Goal: Task Accomplishment & Management: Use online tool/utility

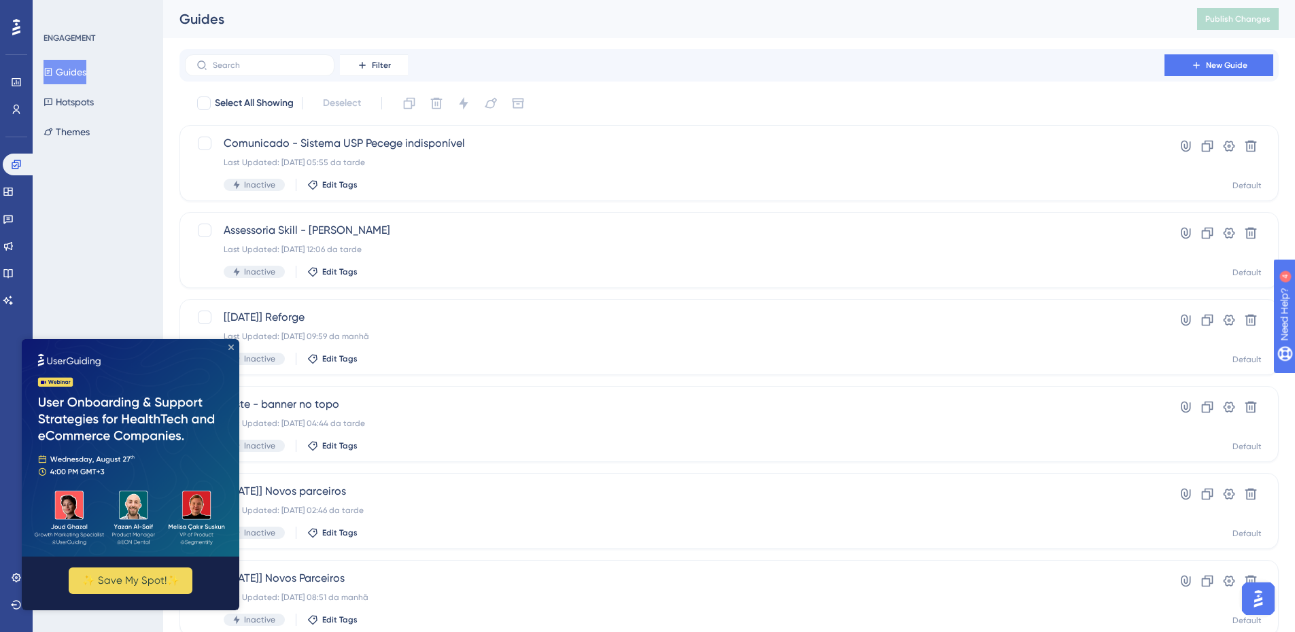
click at [230, 348] on icon "Close Preview" at bounding box center [230, 347] width 5 height 5
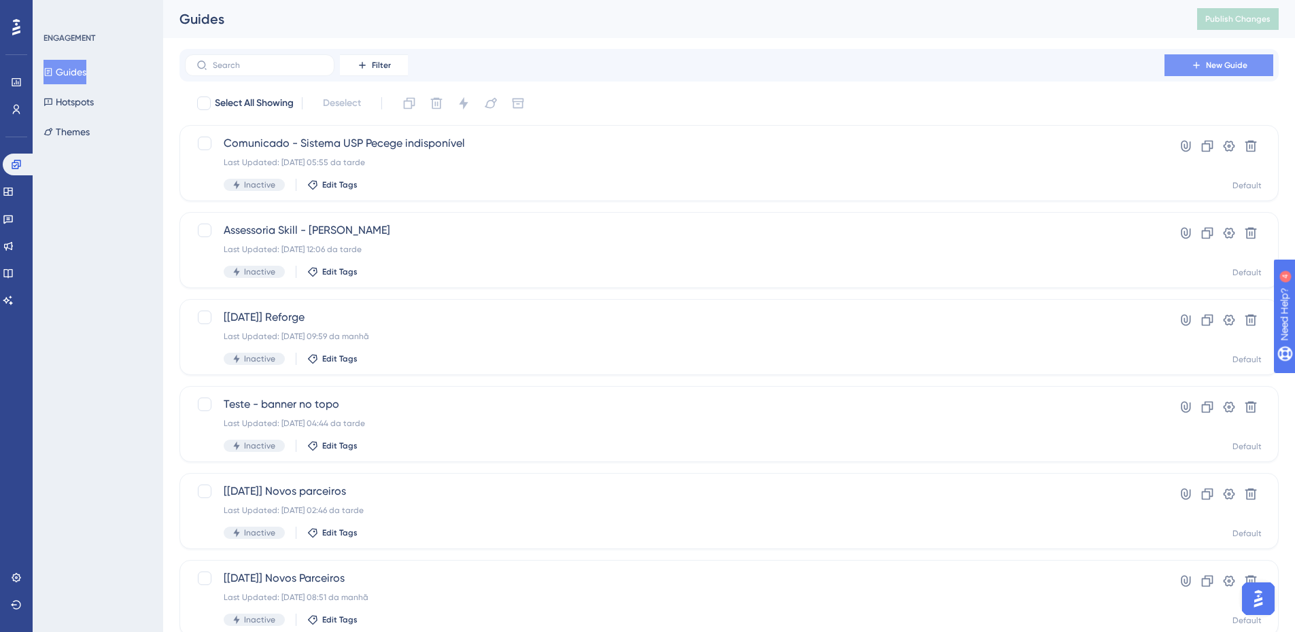
click at [1185, 72] on button "New Guide" at bounding box center [1218, 65] width 109 height 22
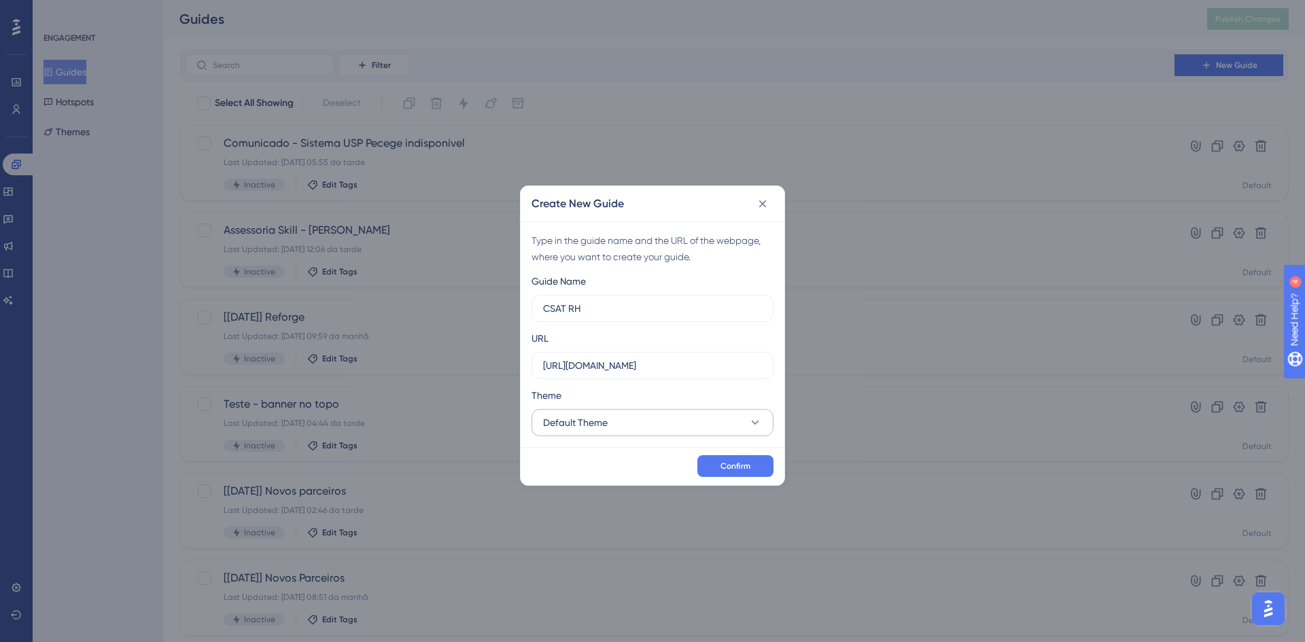
type input "CSAT RH"
click at [687, 423] on button "Default Theme" at bounding box center [653, 422] width 242 height 27
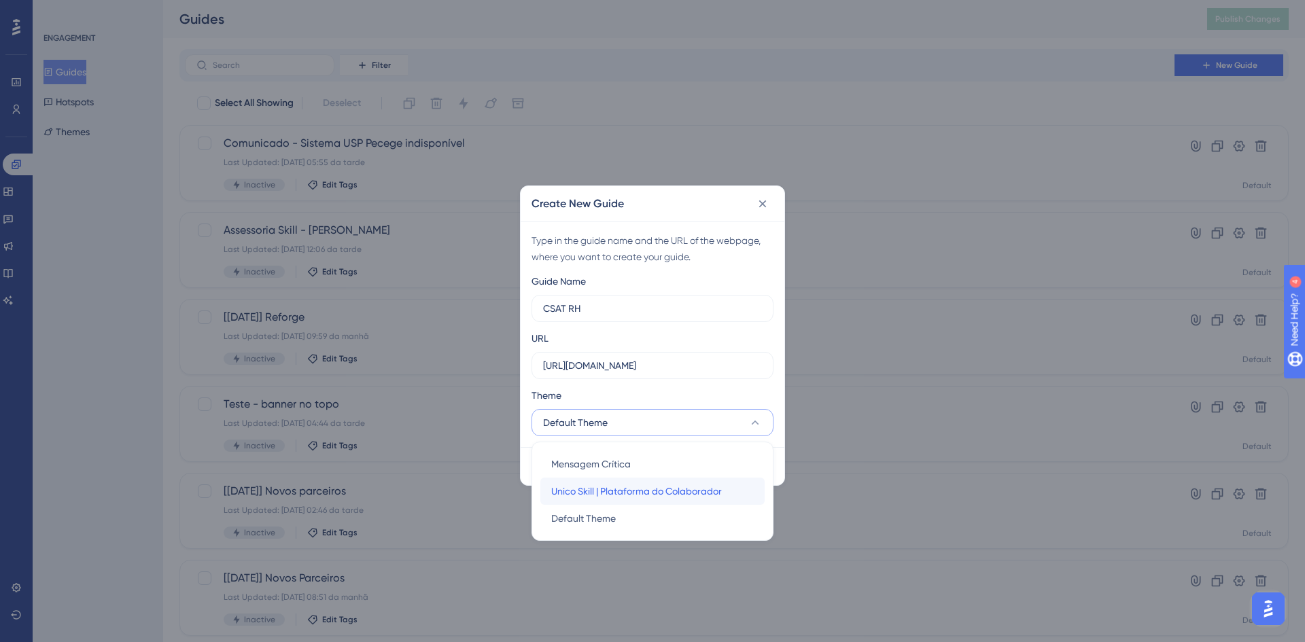
click at [700, 489] on span "Unico Skill | Plataforma do Colaborador" at bounding box center [636, 491] width 171 height 16
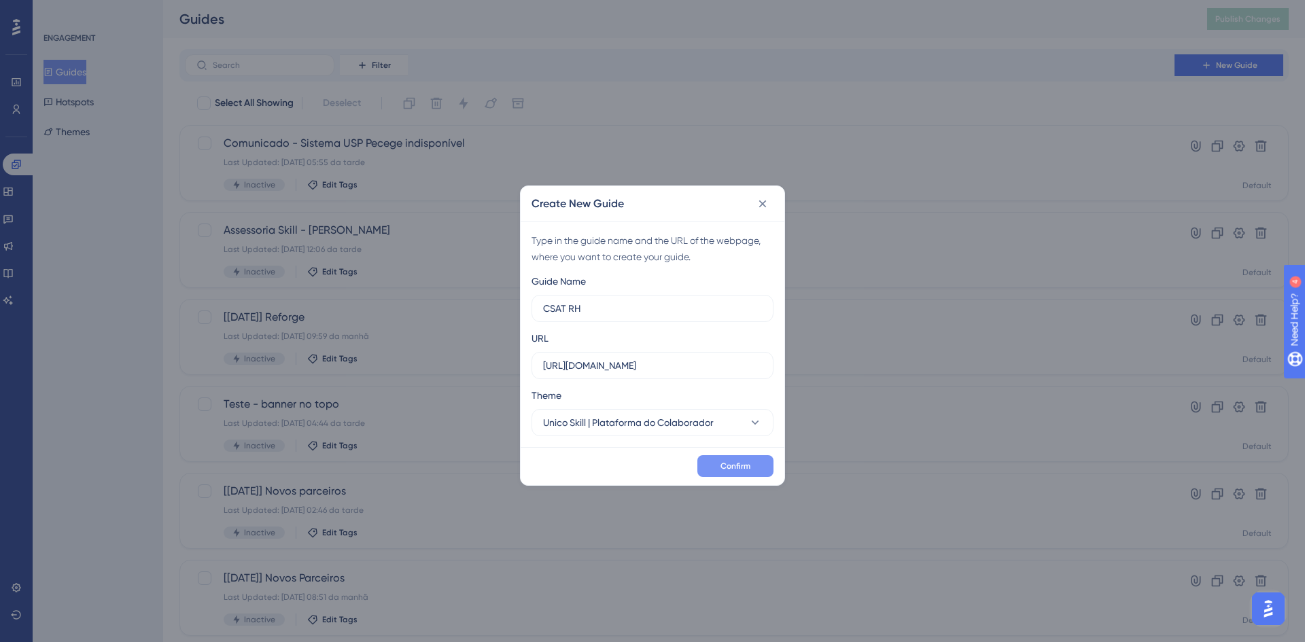
click at [714, 468] on button "Confirm" at bounding box center [735, 466] width 76 height 22
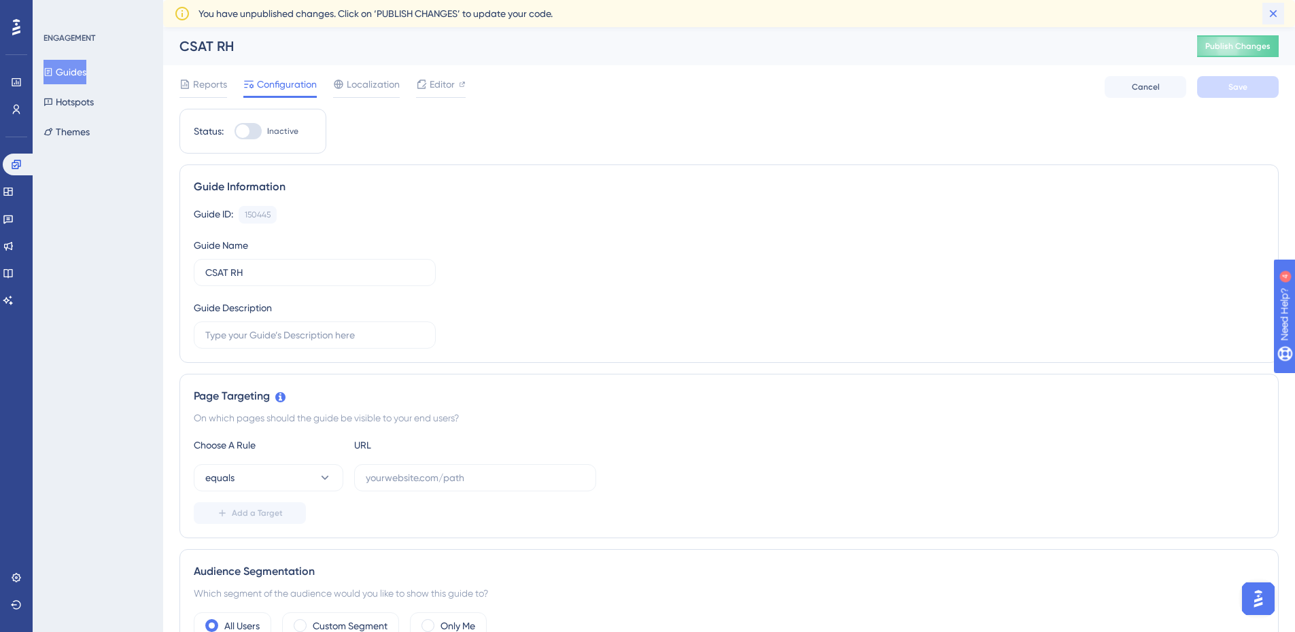
click at [1273, 10] on icon at bounding box center [1273, 14] width 14 height 14
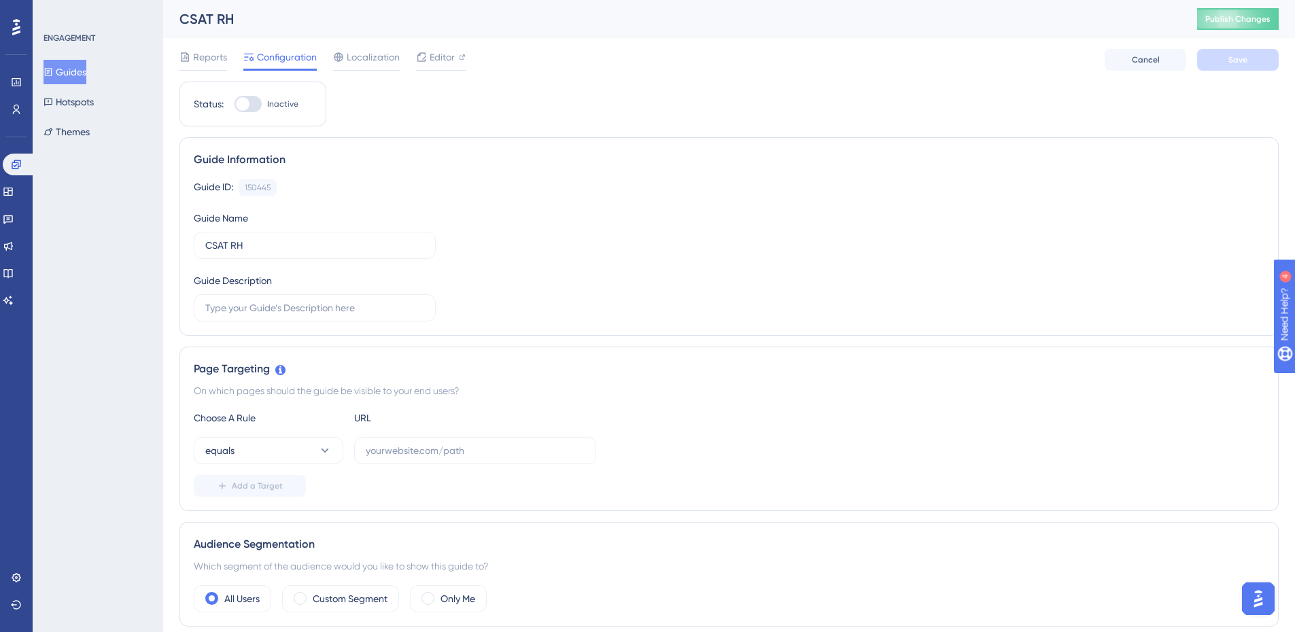
click at [235, 16] on div "CSAT RH" at bounding box center [671, 19] width 984 height 19
click at [218, 17] on div "CSAT RH" at bounding box center [671, 19] width 984 height 19
click at [374, 457] on input "text" at bounding box center [475, 450] width 219 height 15
paste input "[URL][DOMAIN_NAME]"
type input "[URL][DOMAIN_NAME]"
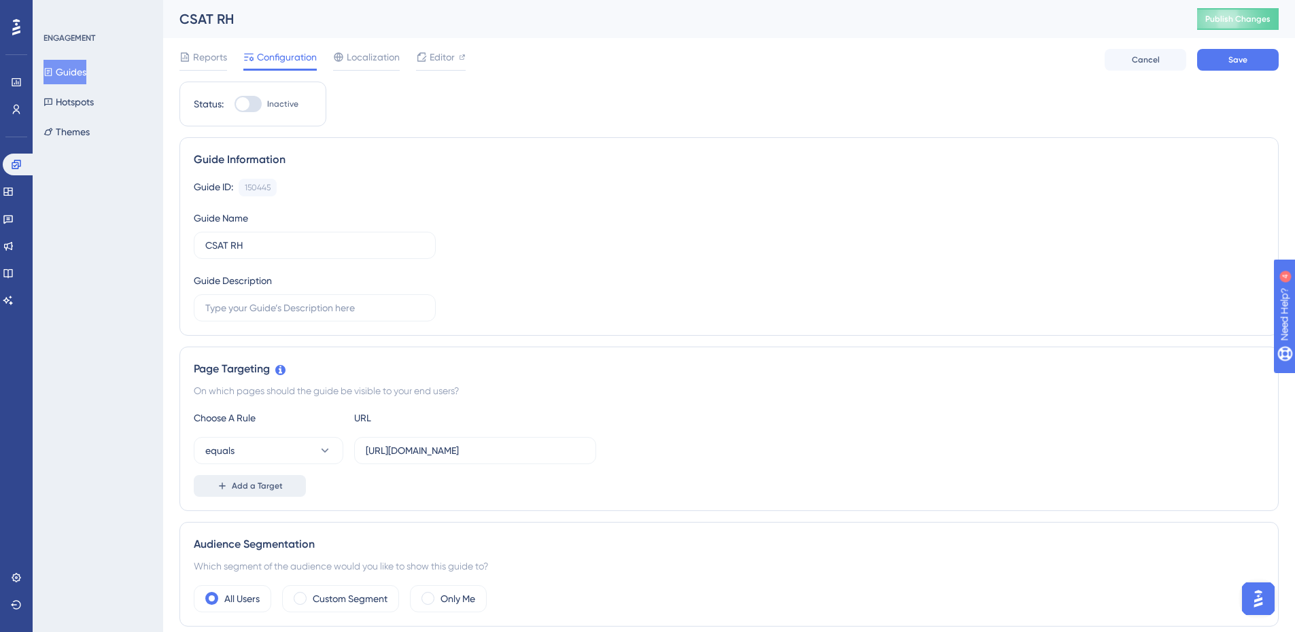
click at [271, 484] on span "Add a Target" at bounding box center [257, 486] width 51 height 11
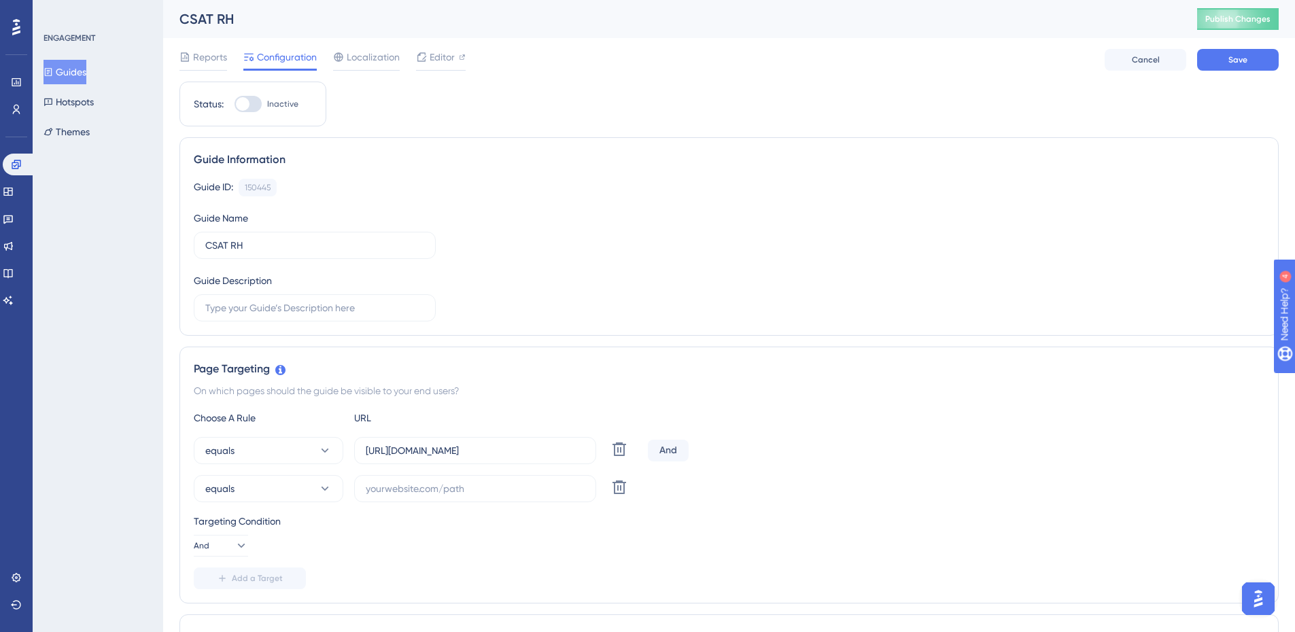
click at [667, 451] on div "And" at bounding box center [668, 451] width 41 height 22
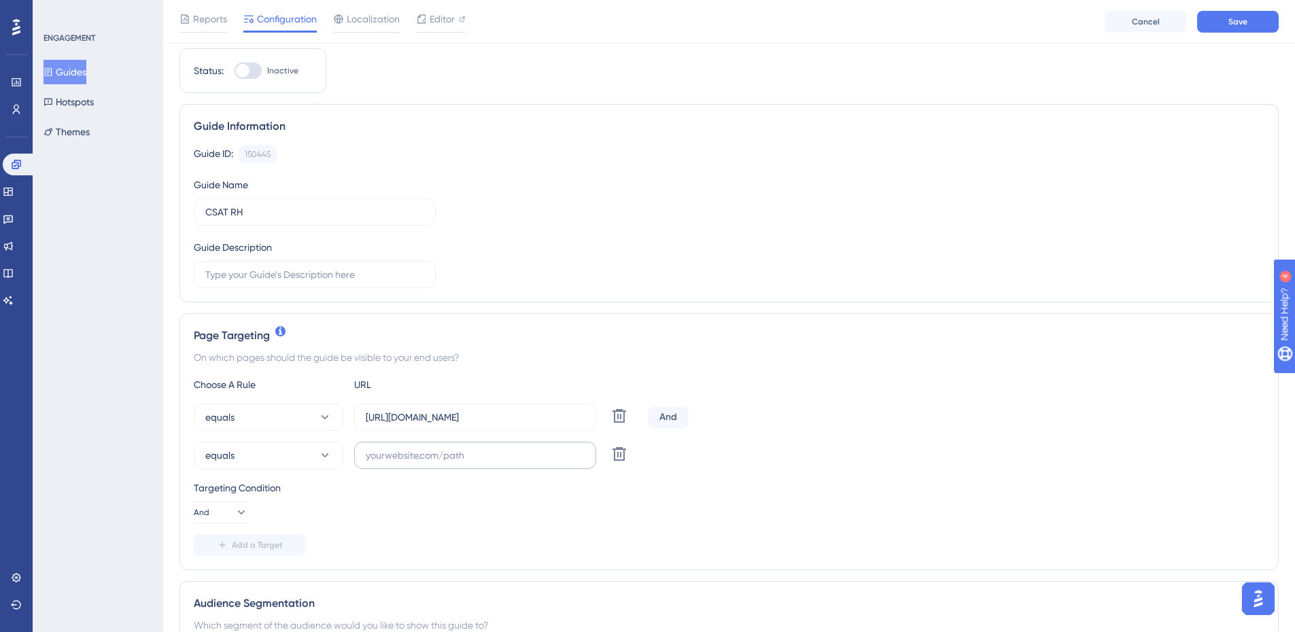
scroll to position [40, 0]
click at [625, 421] on icon at bounding box center [619, 415] width 14 height 14
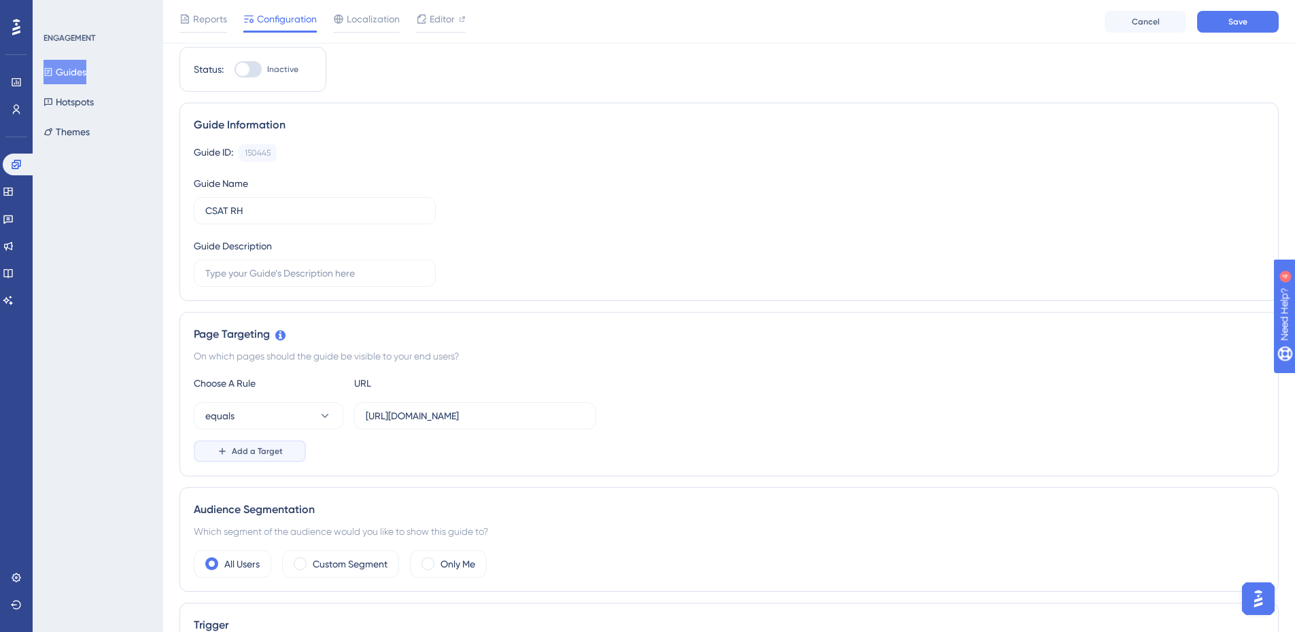
click at [266, 457] on button "Add a Target" at bounding box center [250, 451] width 112 height 22
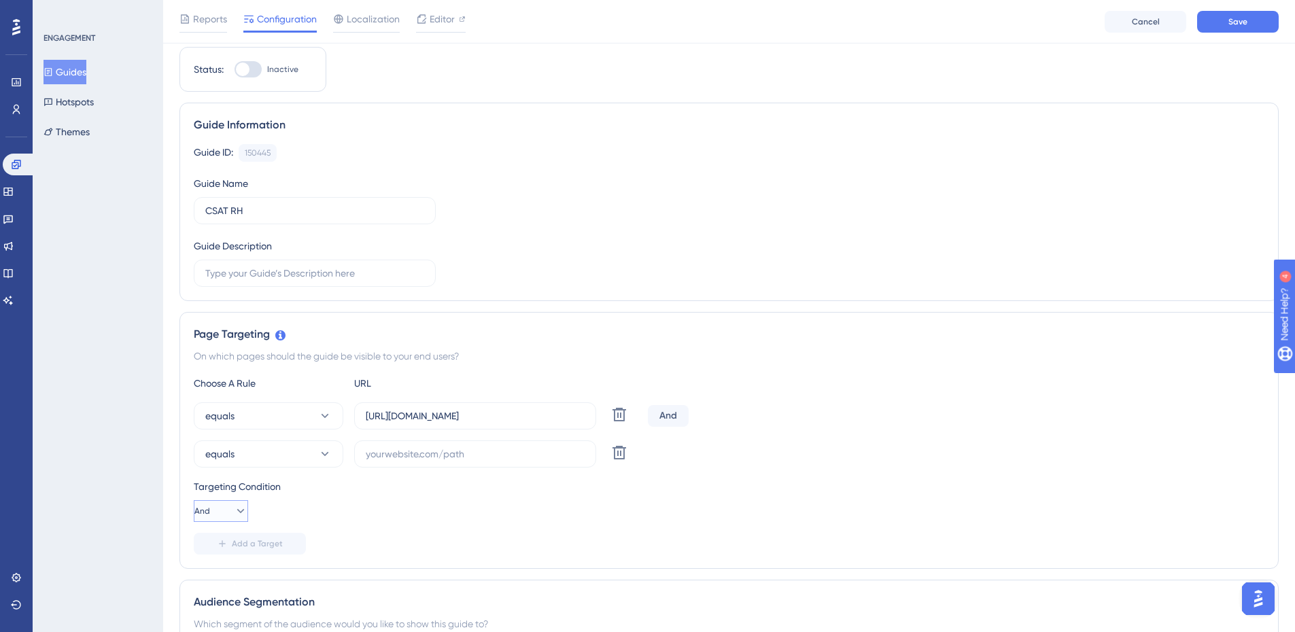
click at [210, 512] on span "And" at bounding box center [202, 511] width 16 height 11
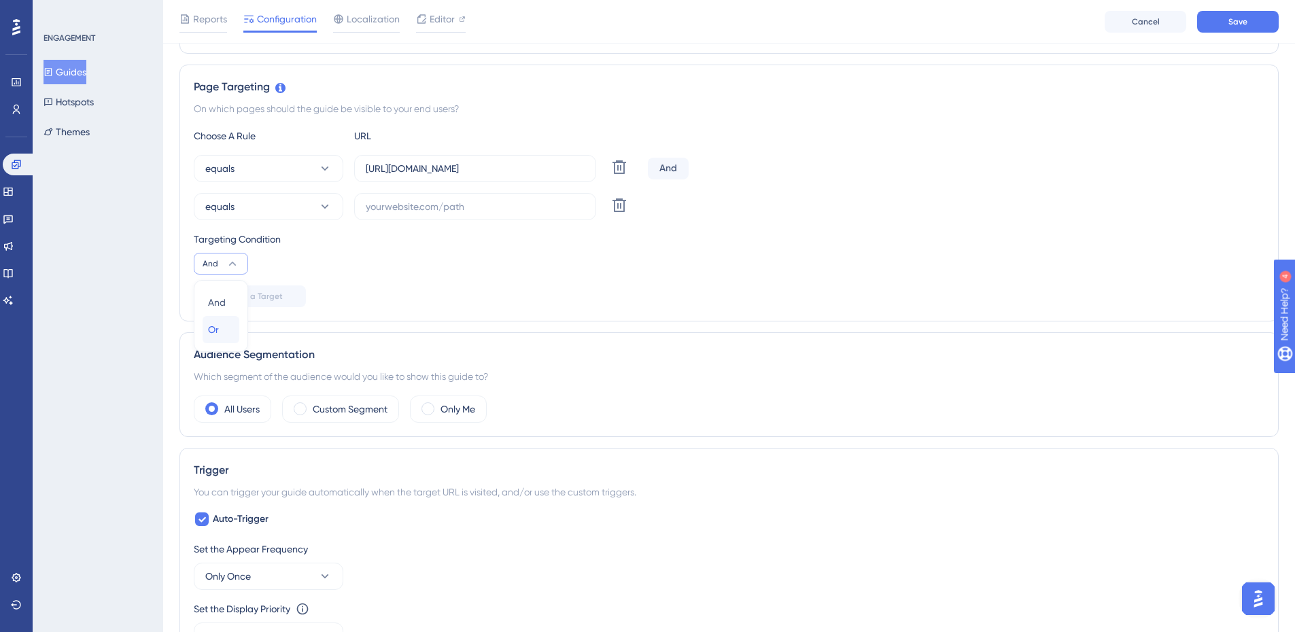
click at [217, 326] on span "Or" at bounding box center [213, 330] width 11 height 16
click at [381, 208] on input "text" at bounding box center [475, 206] width 219 height 15
paste input "[URL][DOMAIN_NAME]"
type input "[URL][DOMAIN_NAME]"
click at [248, 292] on span "Add a Target" at bounding box center [257, 296] width 51 height 11
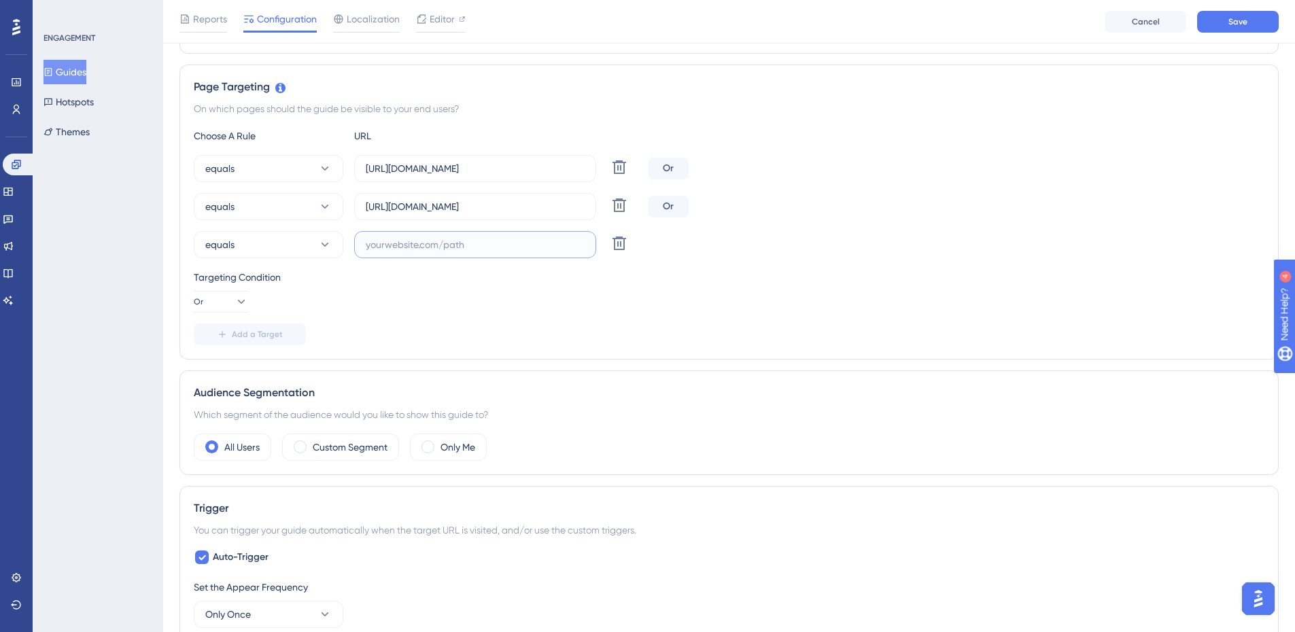
click at [387, 250] on input "text" at bounding box center [475, 244] width 219 height 15
paste input "[URL][DOMAIN_NAME]"
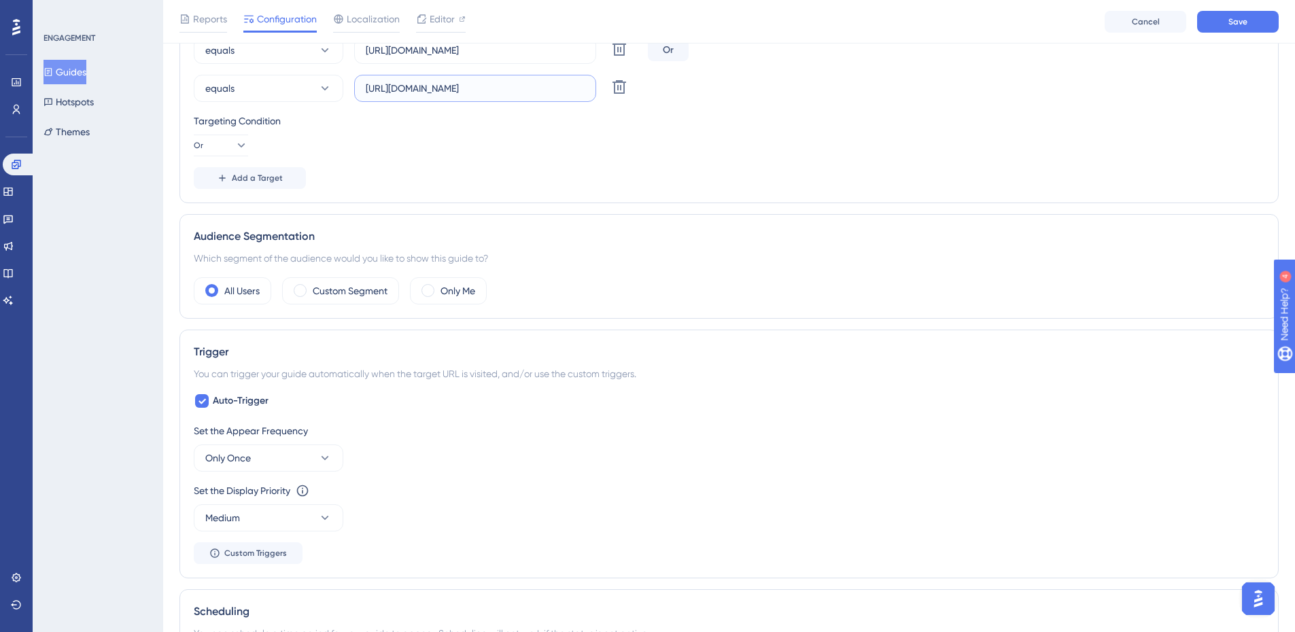
scroll to position [446, 0]
type input "[URL][DOMAIN_NAME]"
click at [254, 451] on button "Only Once" at bounding box center [269, 456] width 150 height 27
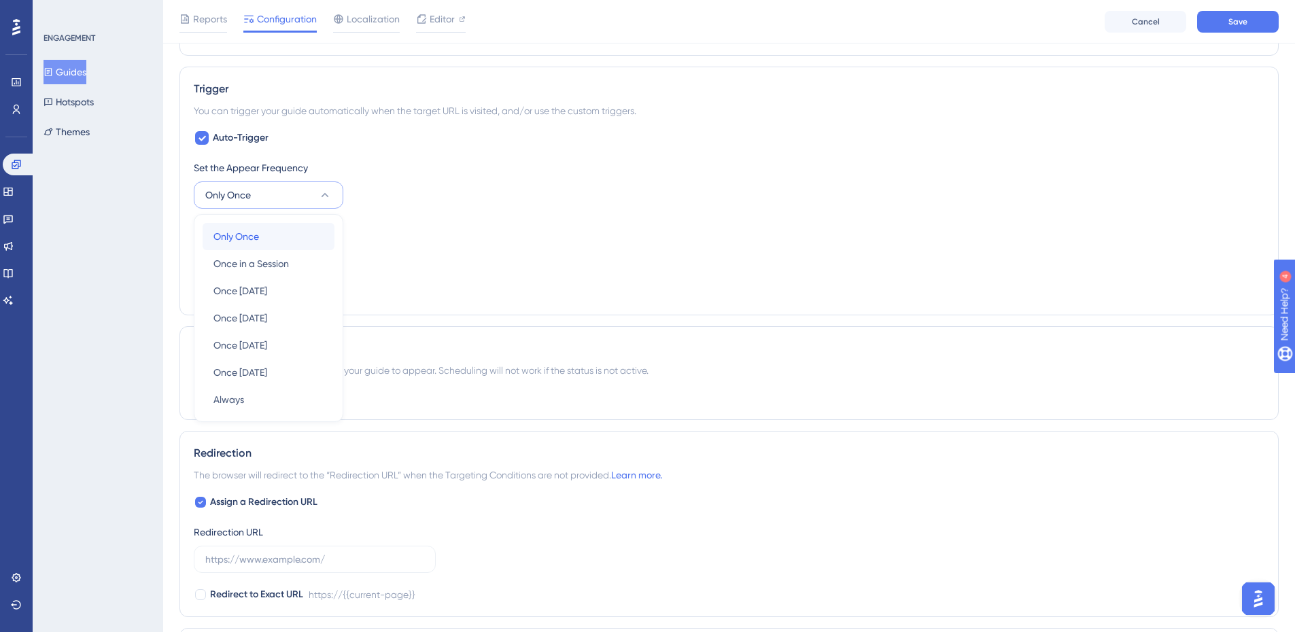
click at [260, 235] on div "Only Once Only Once" at bounding box center [268, 236] width 110 height 27
click at [268, 251] on button "Medium" at bounding box center [269, 254] width 150 height 27
click at [260, 375] on div "Highest Highest" at bounding box center [268, 377] width 110 height 27
click at [273, 192] on button "Only Once" at bounding box center [269, 194] width 150 height 27
click at [283, 270] on span "Once in a Session" at bounding box center [250, 264] width 75 height 16
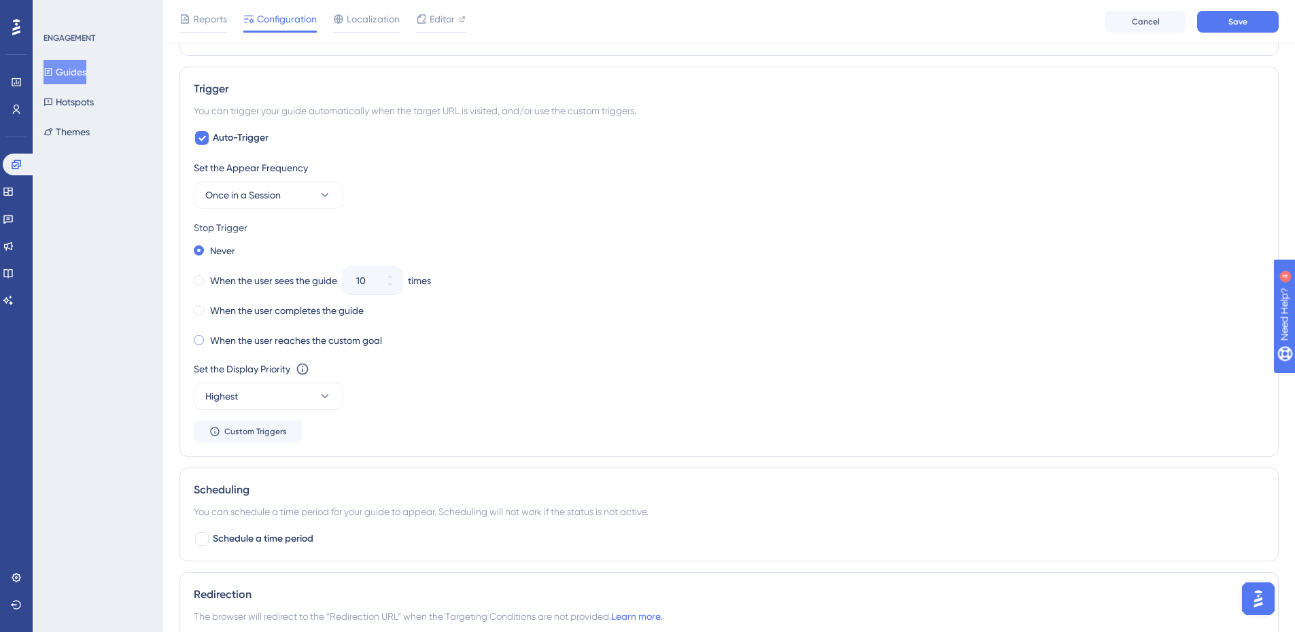
click at [315, 344] on label "When the user reaches the custom goal" at bounding box center [296, 340] width 172 height 16
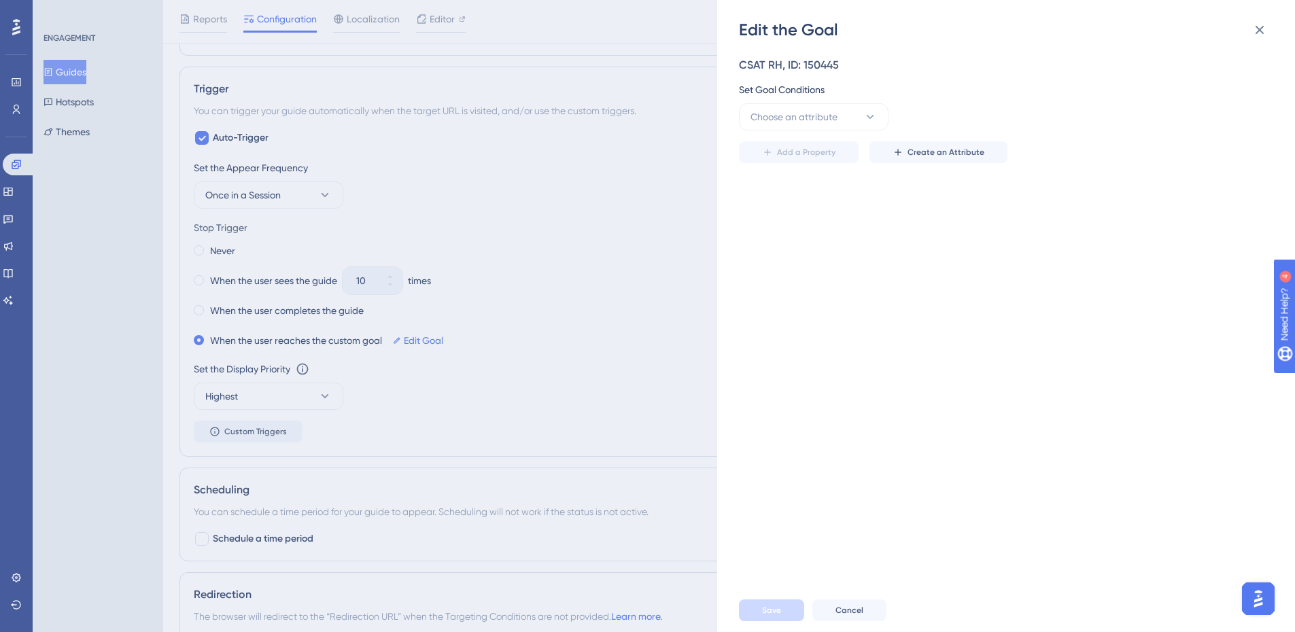
click at [315, 315] on div "Edit the Goal CSAT RH, ID: 150445 Set Goal Conditions Choose an attribute Add a…" at bounding box center [647, 316] width 1295 height 632
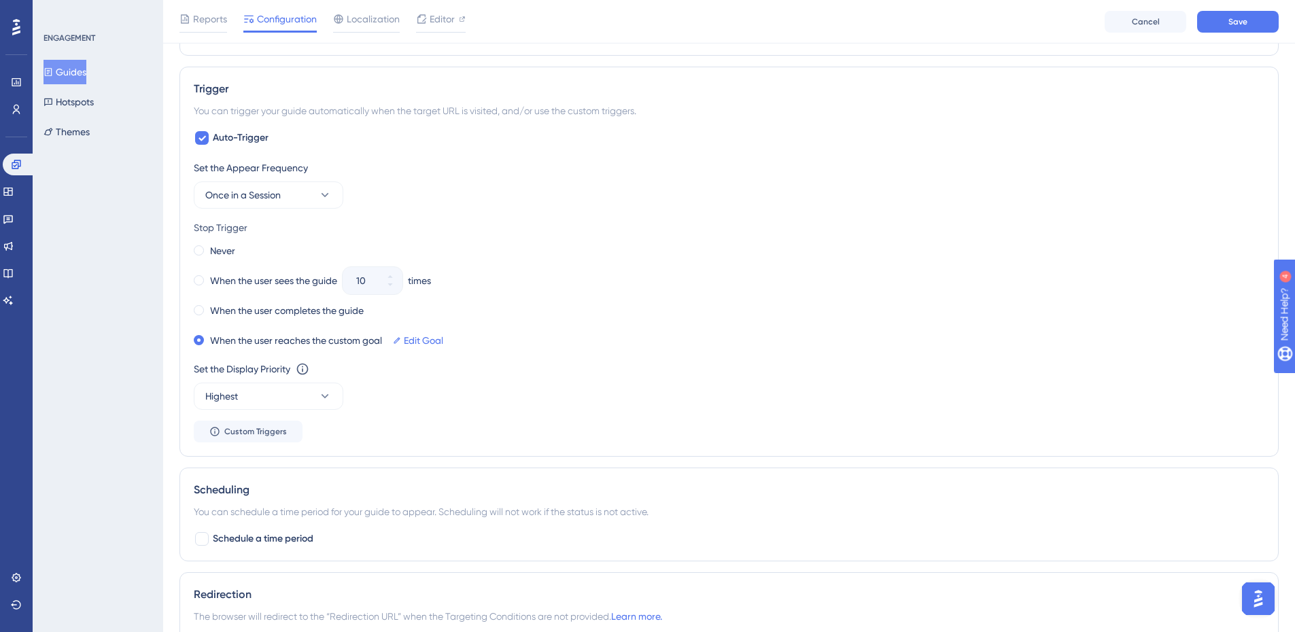
click at [315, 315] on label "When the user completes the guide" at bounding box center [287, 310] width 154 height 16
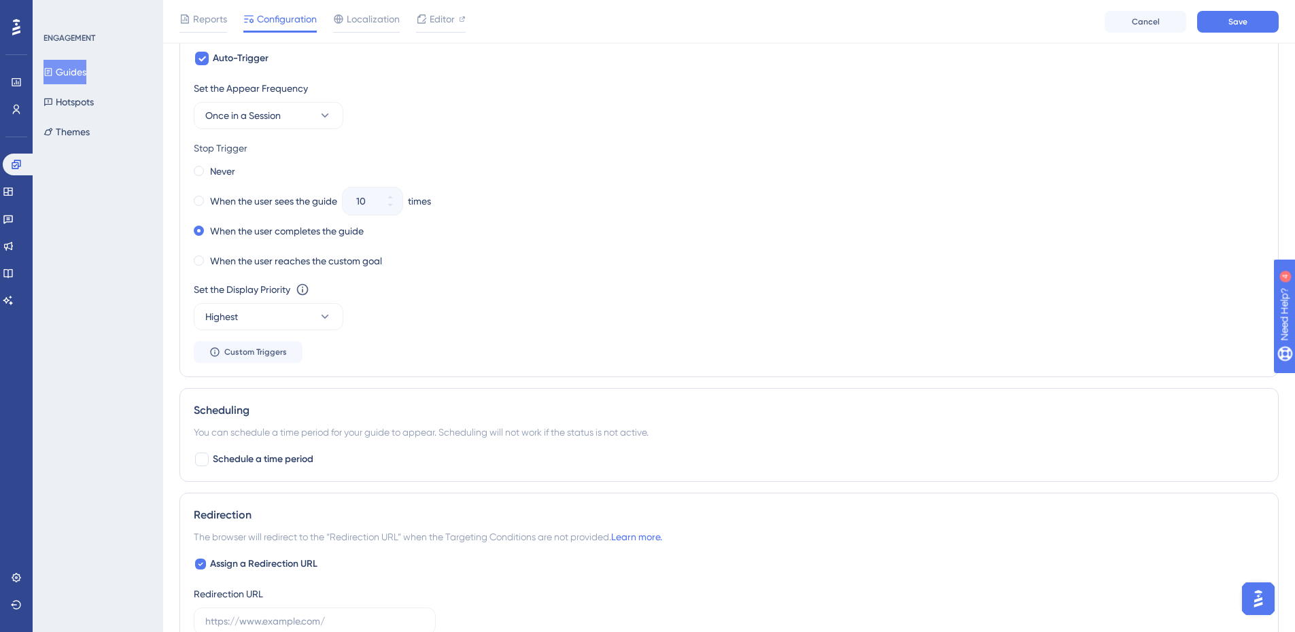
scroll to position [787, 0]
click at [335, 201] on label "When the user sees the guide" at bounding box center [273, 200] width 127 height 16
click at [339, 230] on label "When the user completes the guide" at bounding box center [287, 230] width 154 height 16
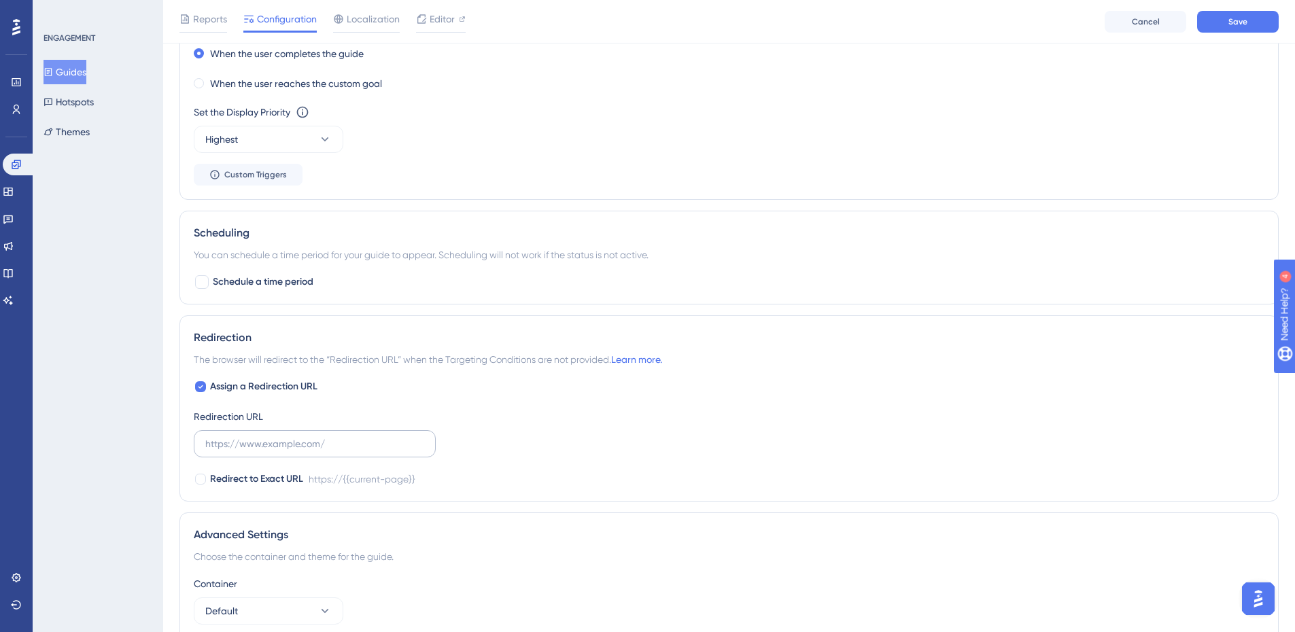
scroll to position [963, 0]
click at [277, 289] on span "Schedule a time period" at bounding box center [263, 283] width 101 height 16
checkbox input "true"
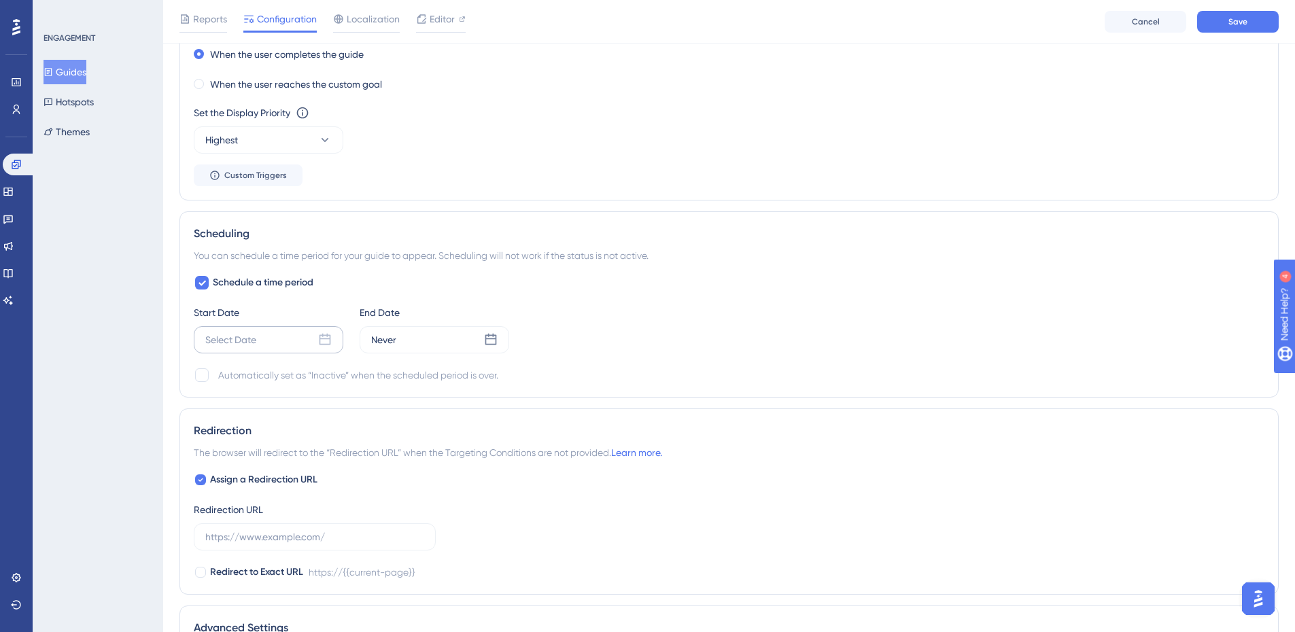
click at [275, 336] on div "Select Date" at bounding box center [269, 339] width 150 height 27
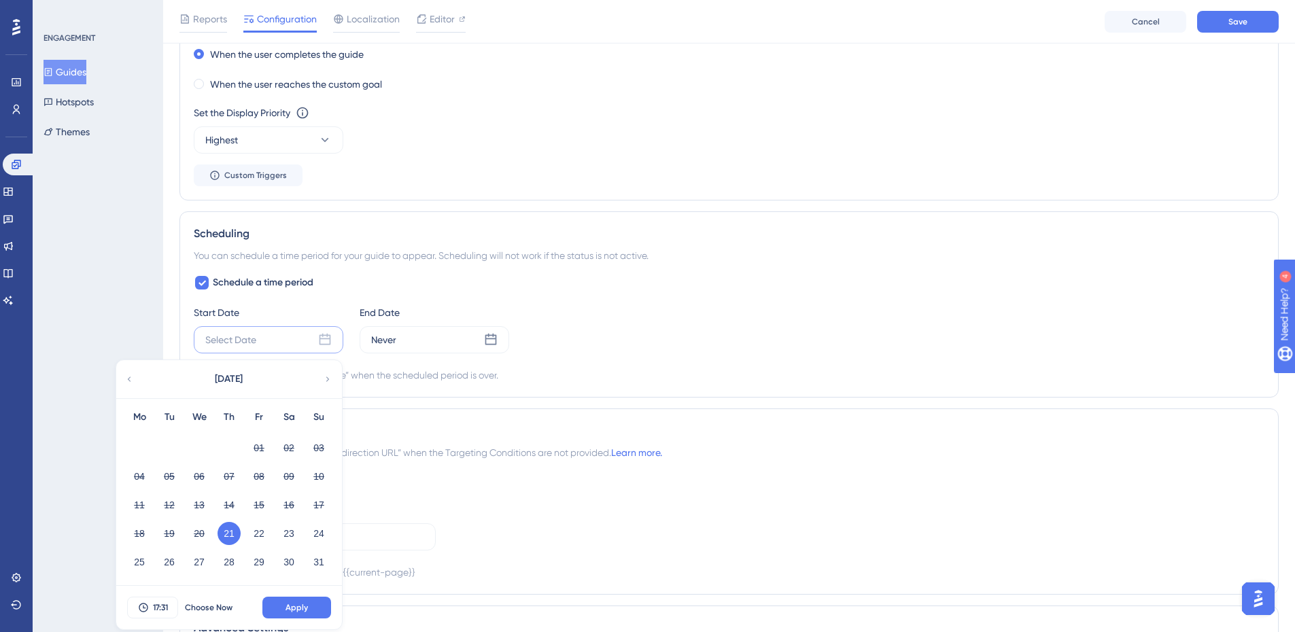
click at [231, 533] on button "21" at bounding box center [229, 533] width 23 height 23
click at [288, 609] on span "Apply" at bounding box center [296, 607] width 22 height 11
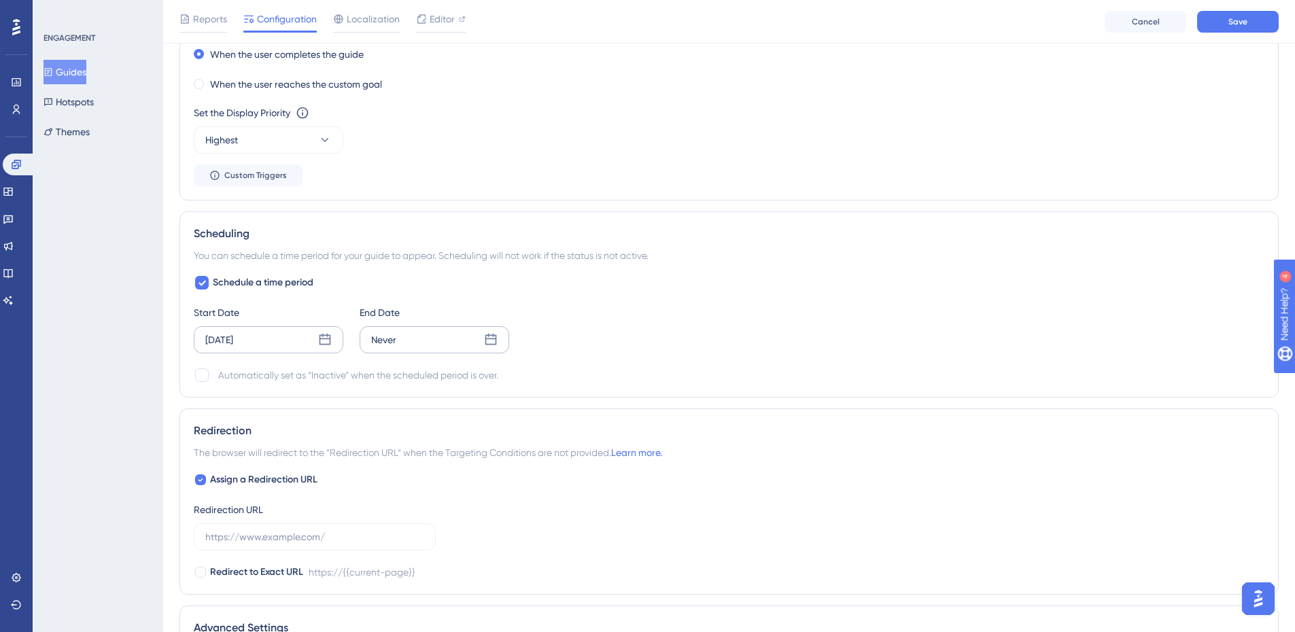
click at [459, 339] on div "Never" at bounding box center [435, 339] width 150 height 27
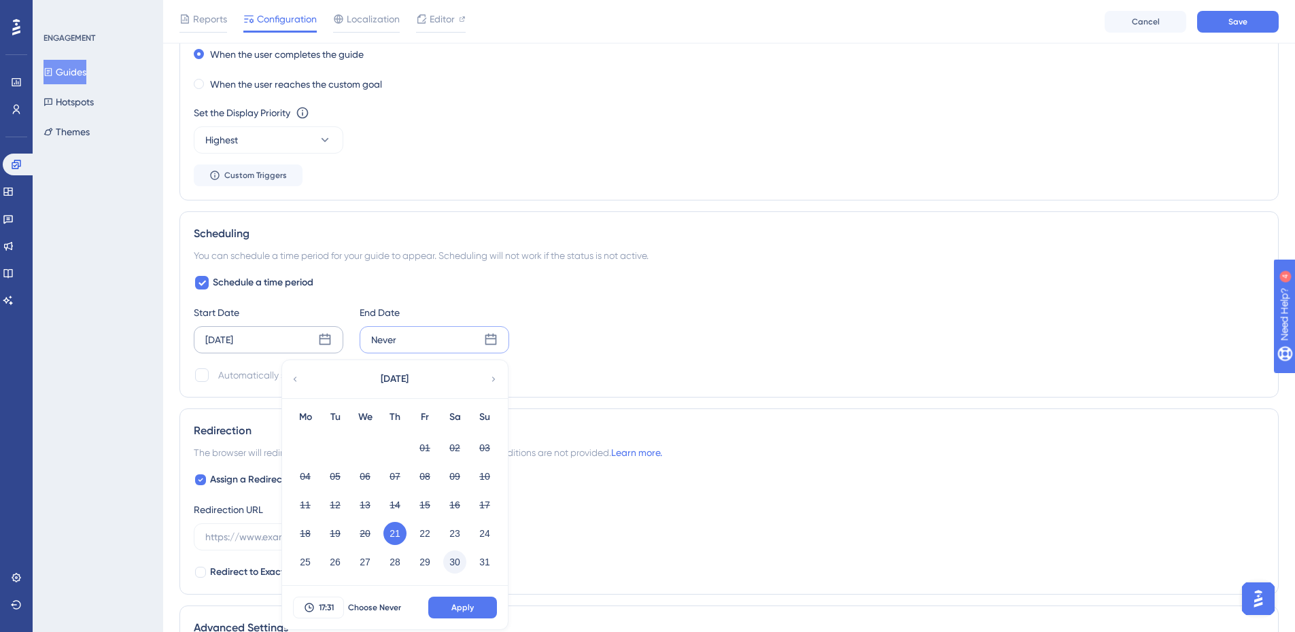
click at [455, 559] on button "30" at bounding box center [454, 562] width 23 height 23
click at [455, 609] on span "Apply" at bounding box center [462, 607] width 22 height 11
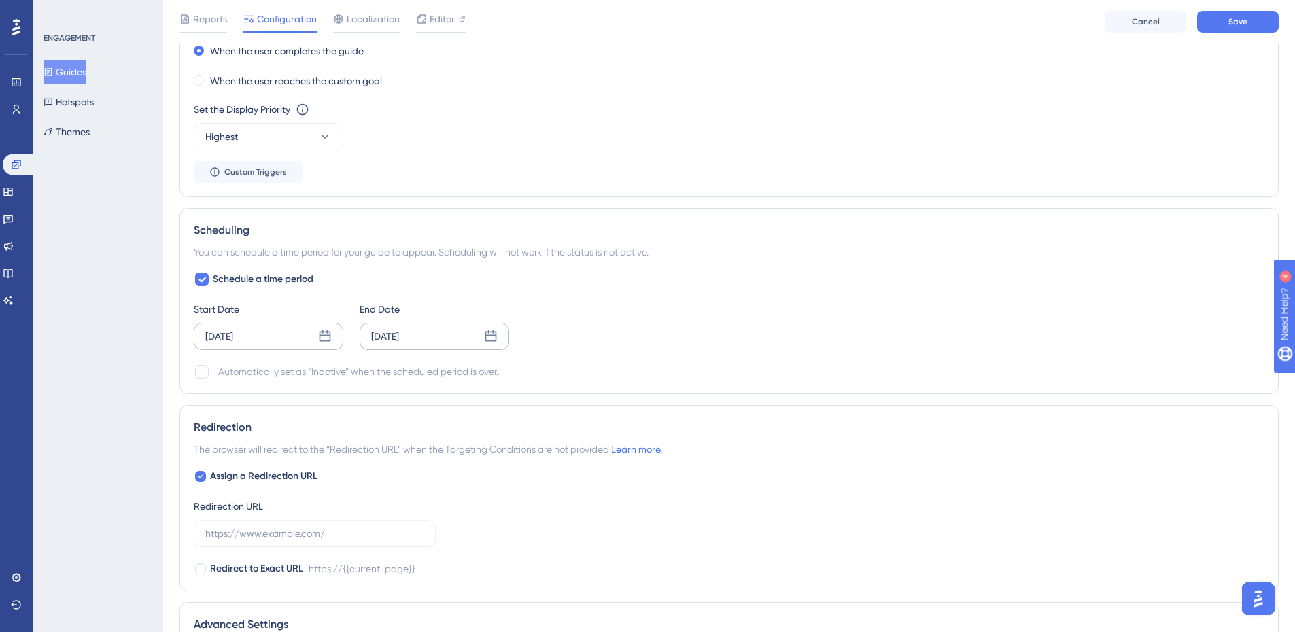
scroll to position [981, 0]
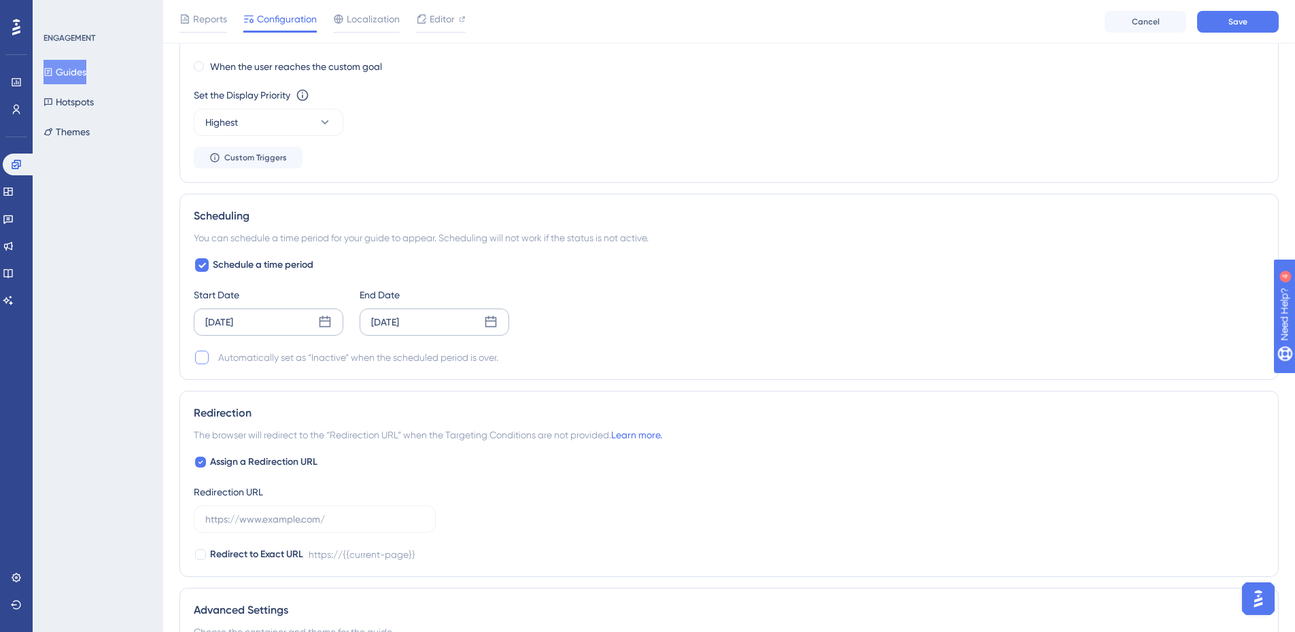
click at [201, 362] on div at bounding box center [202, 358] width 14 height 14
checkbox input "true"
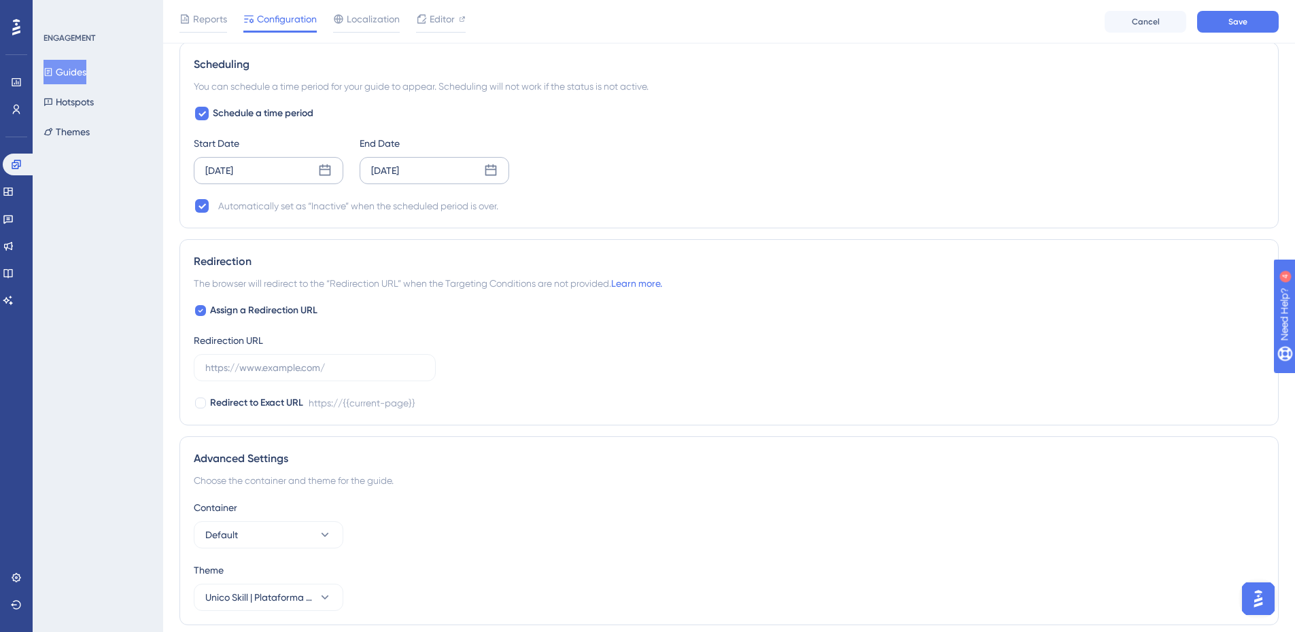
scroll to position [1180, 0]
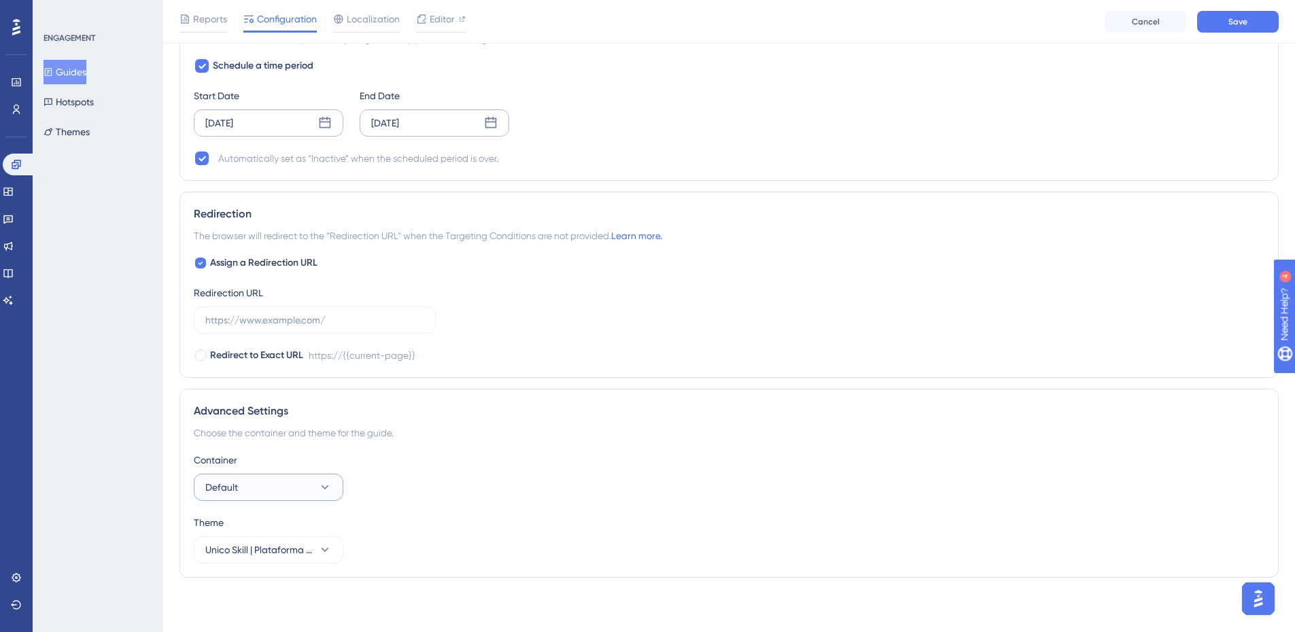
click at [295, 497] on button "Default" at bounding box center [269, 487] width 150 height 27
click at [388, 487] on div "Container Default People visão RH People visão RH Default Default" at bounding box center [729, 476] width 1071 height 49
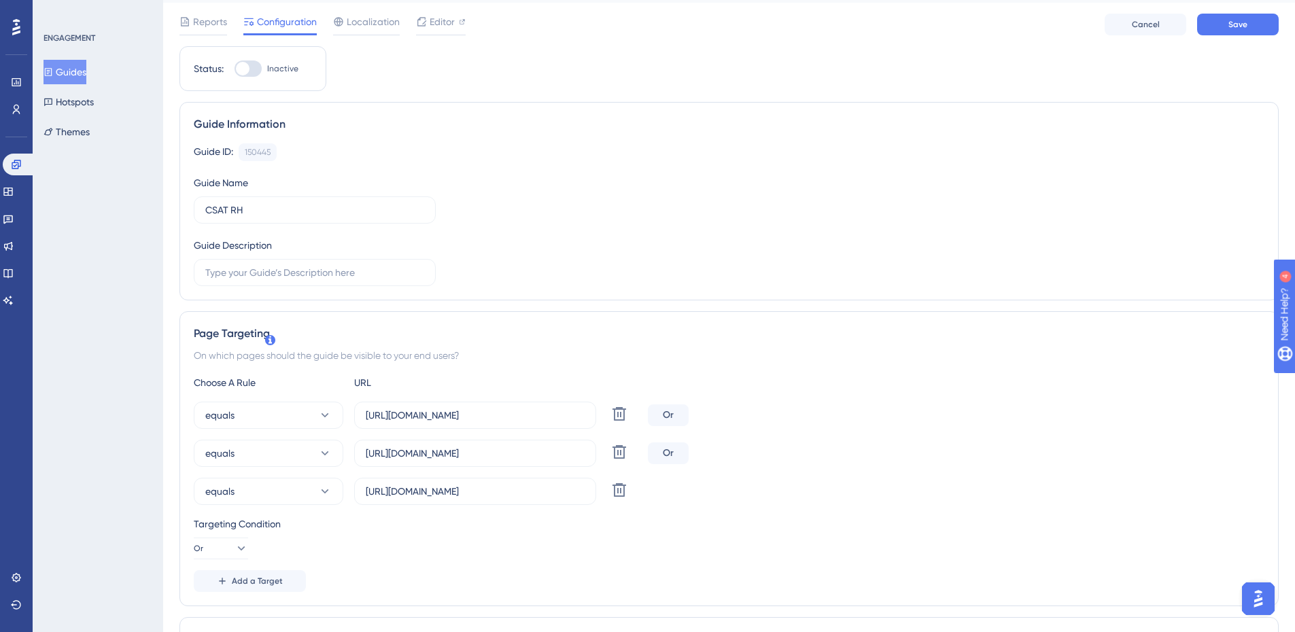
scroll to position [33, 10]
click at [254, 580] on span "Add a Target" at bounding box center [257, 583] width 51 height 11
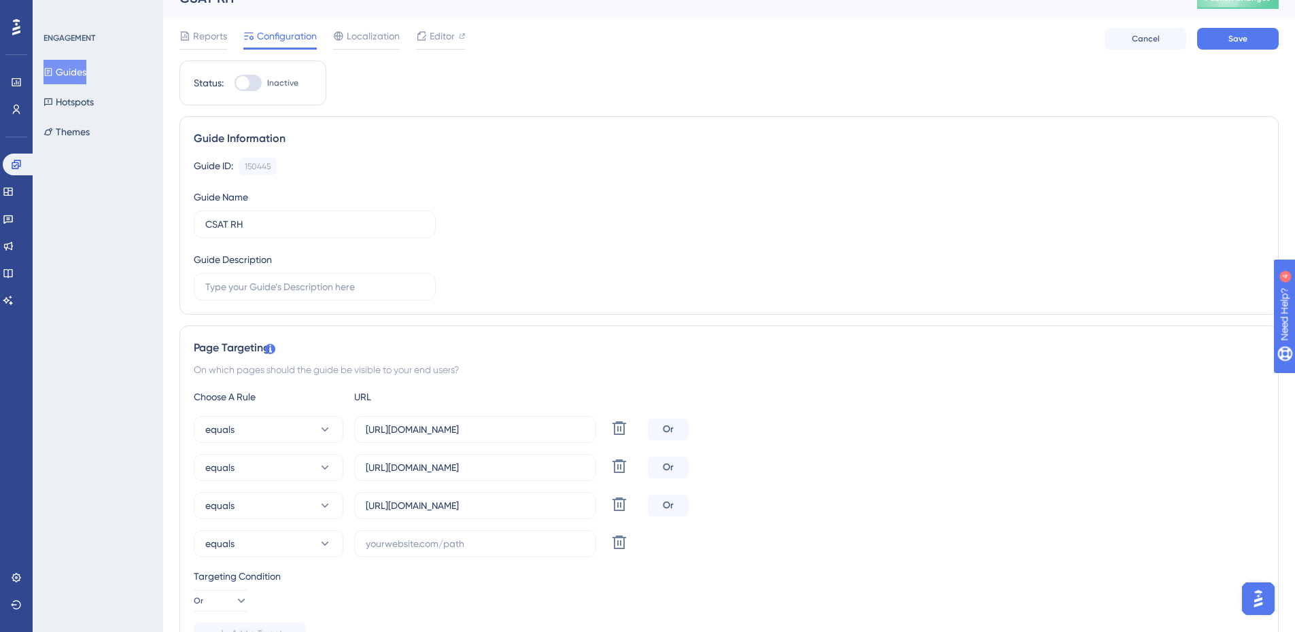
scroll to position [17, 0]
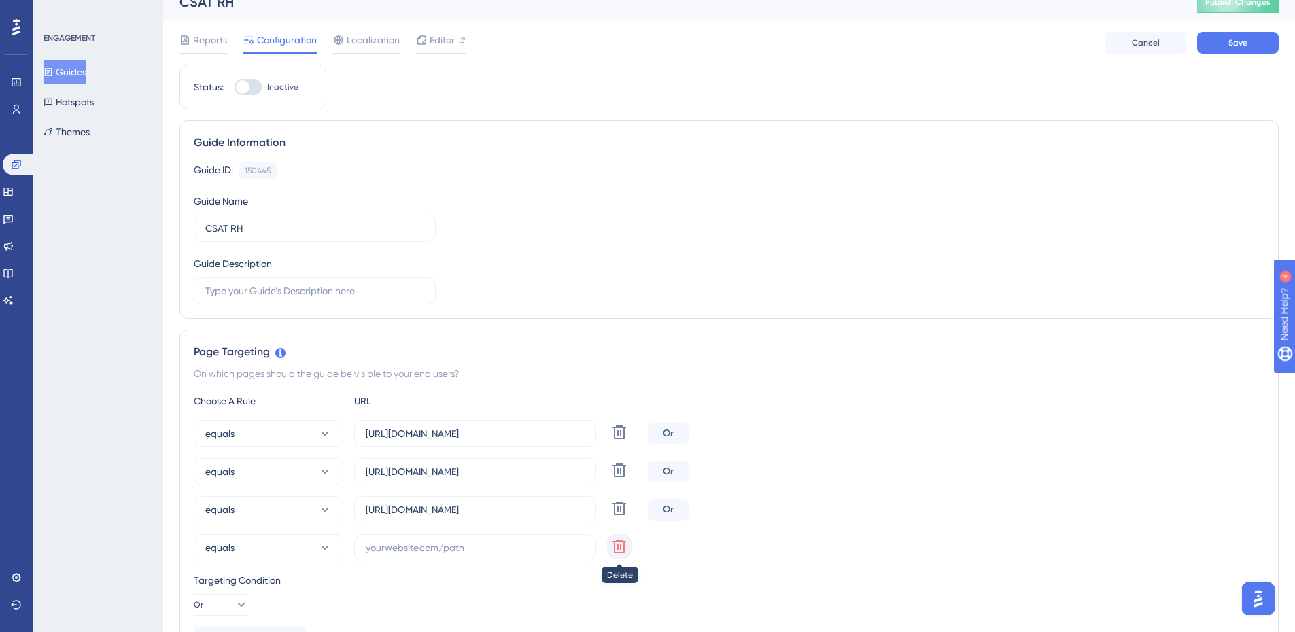
click at [613, 440] on icon at bounding box center [619, 432] width 16 height 16
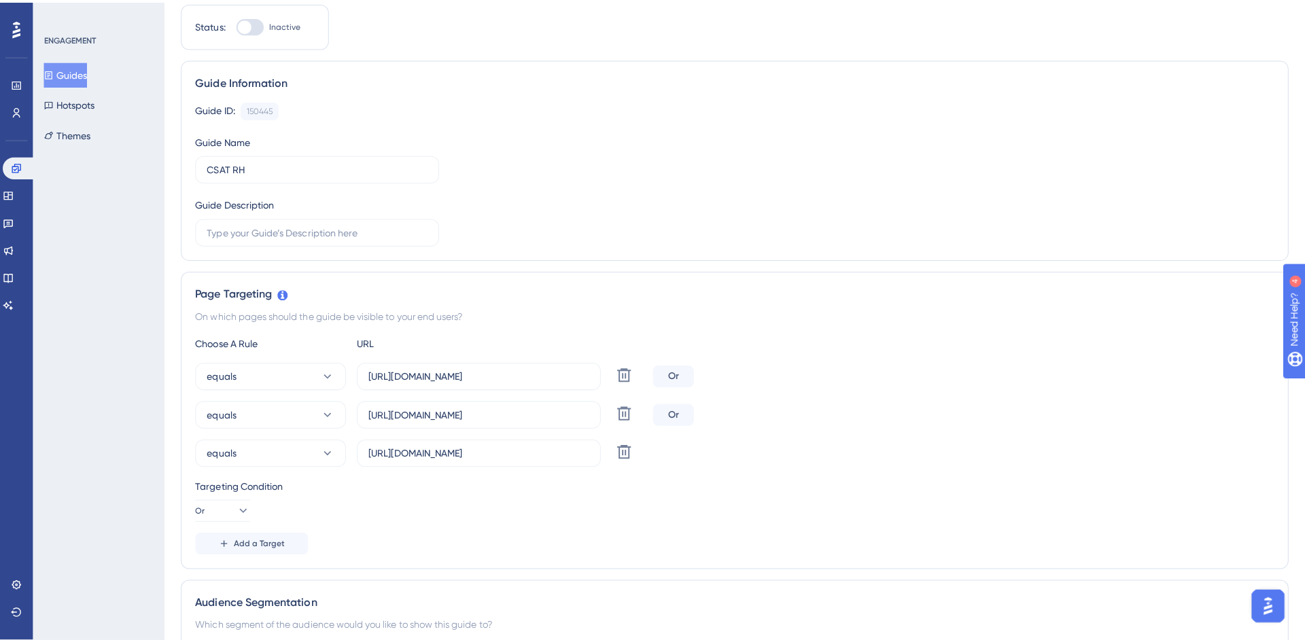
scroll to position [0, 0]
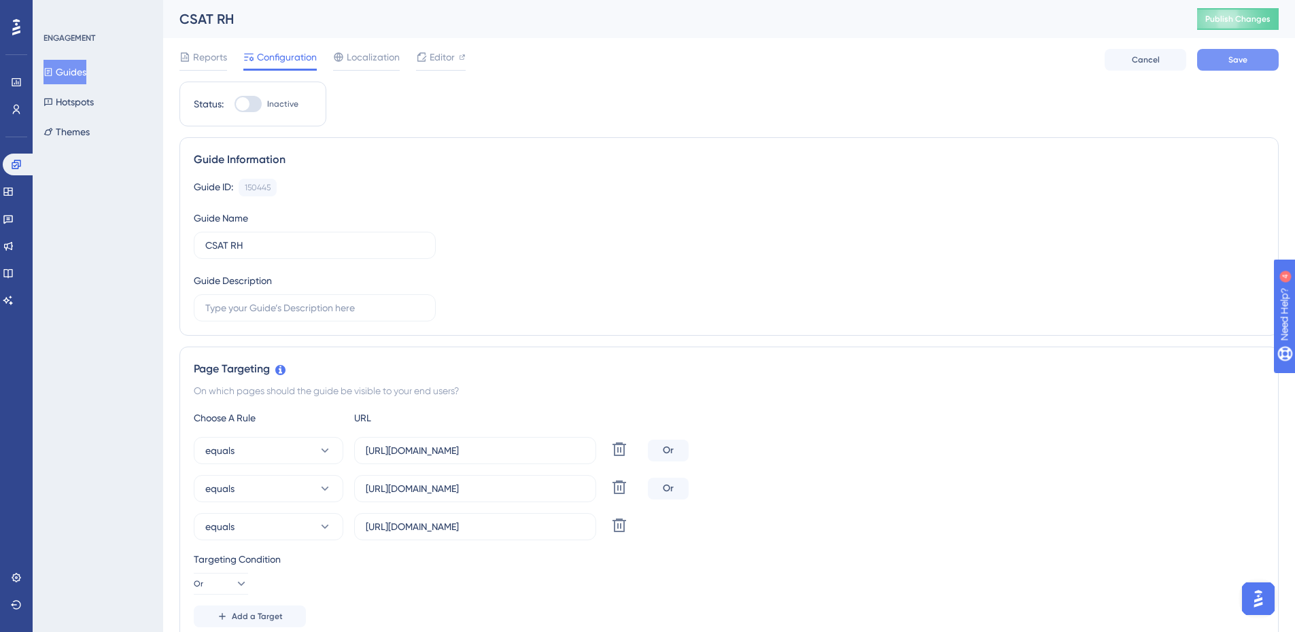
click at [1258, 60] on button "Save" at bounding box center [1238, 60] width 82 height 22
click at [13, 220] on icon at bounding box center [8, 219] width 10 height 9
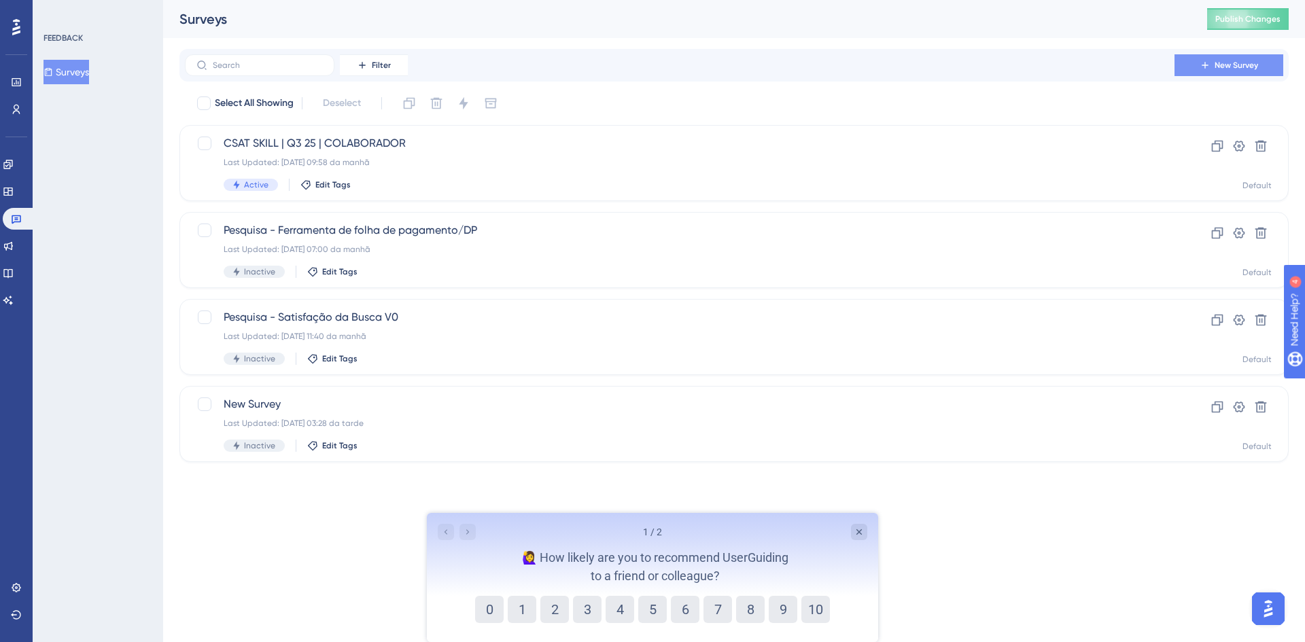
click at [1234, 75] on button "New Survey" at bounding box center [1229, 65] width 109 height 22
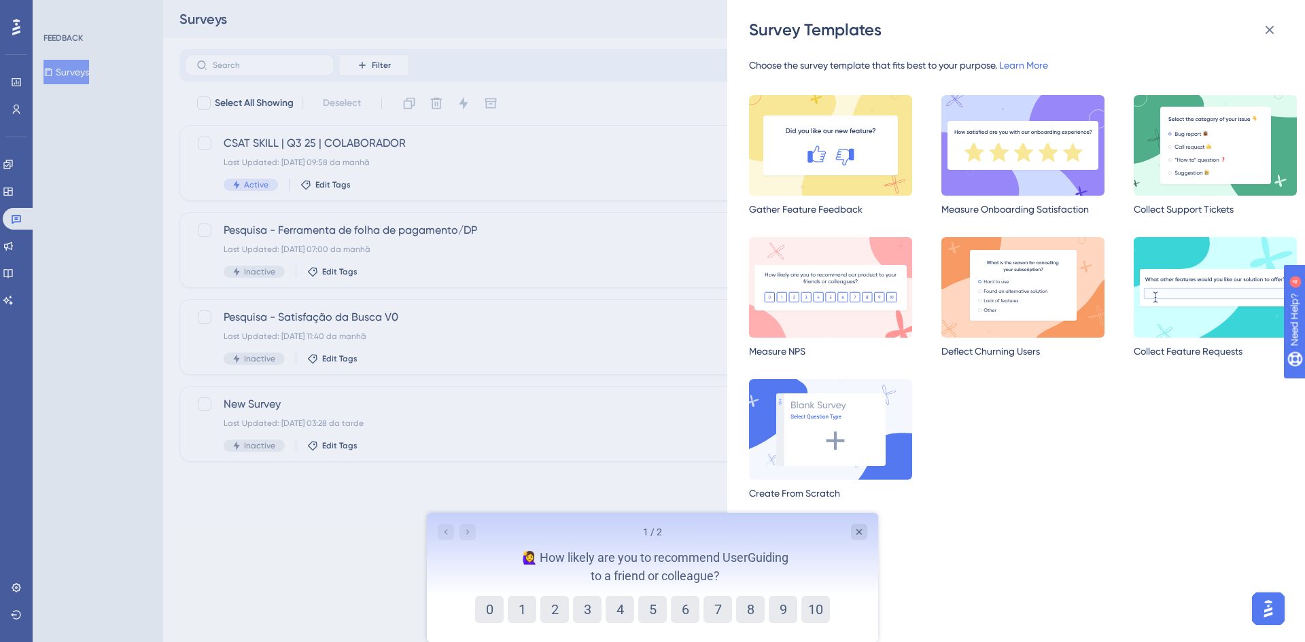
click at [966, 147] on img at bounding box center [1022, 145] width 163 height 101
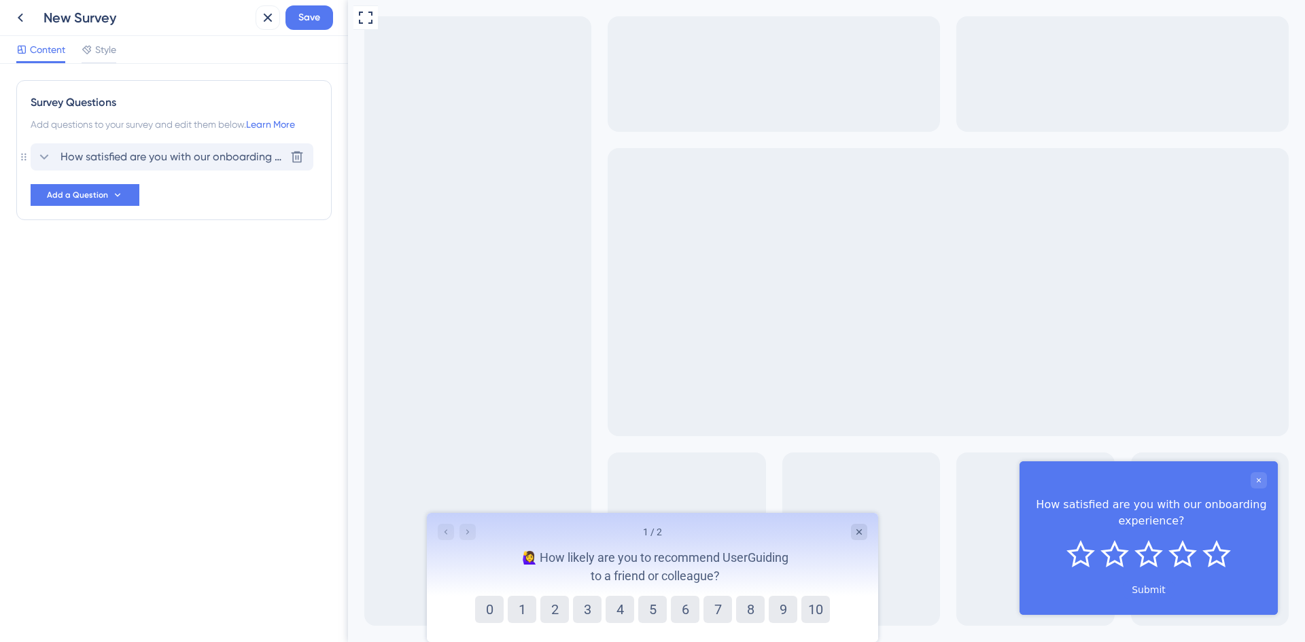
click at [188, 152] on span "How satisfied are you with our onboarding experience?" at bounding box center [172, 157] width 224 height 16
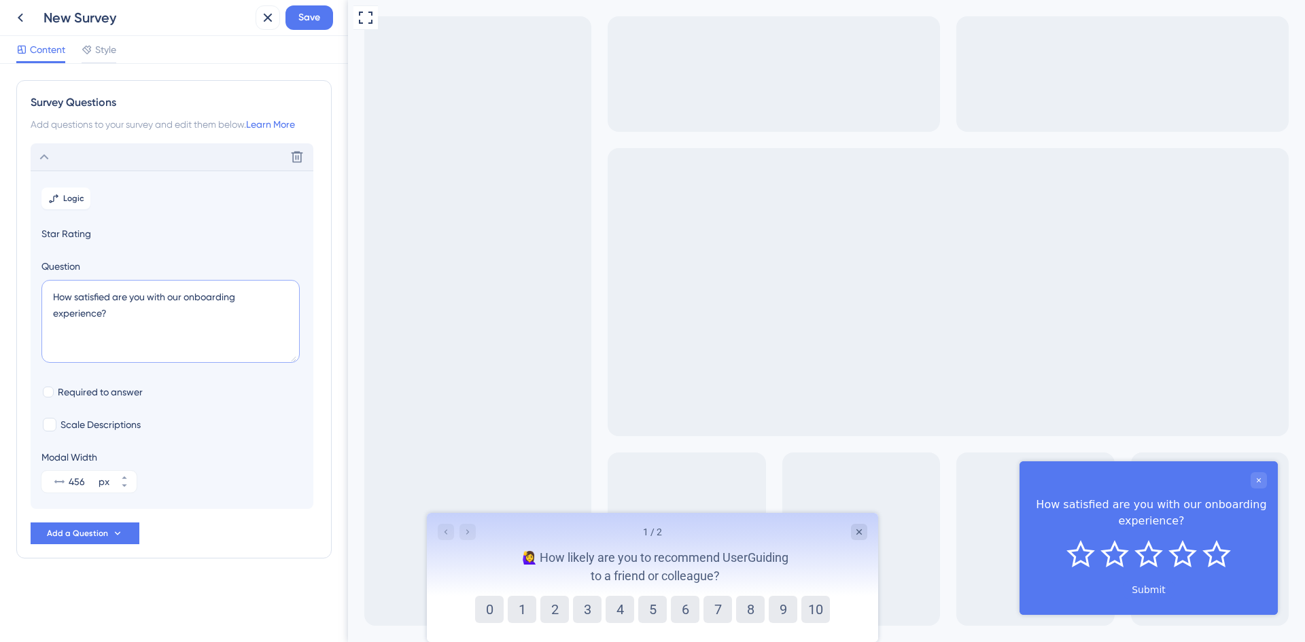
click at [164, 302] on textarea "How satisfied are you with our onboarding experience?" at bounding box center [170, 321] width 258 height 83
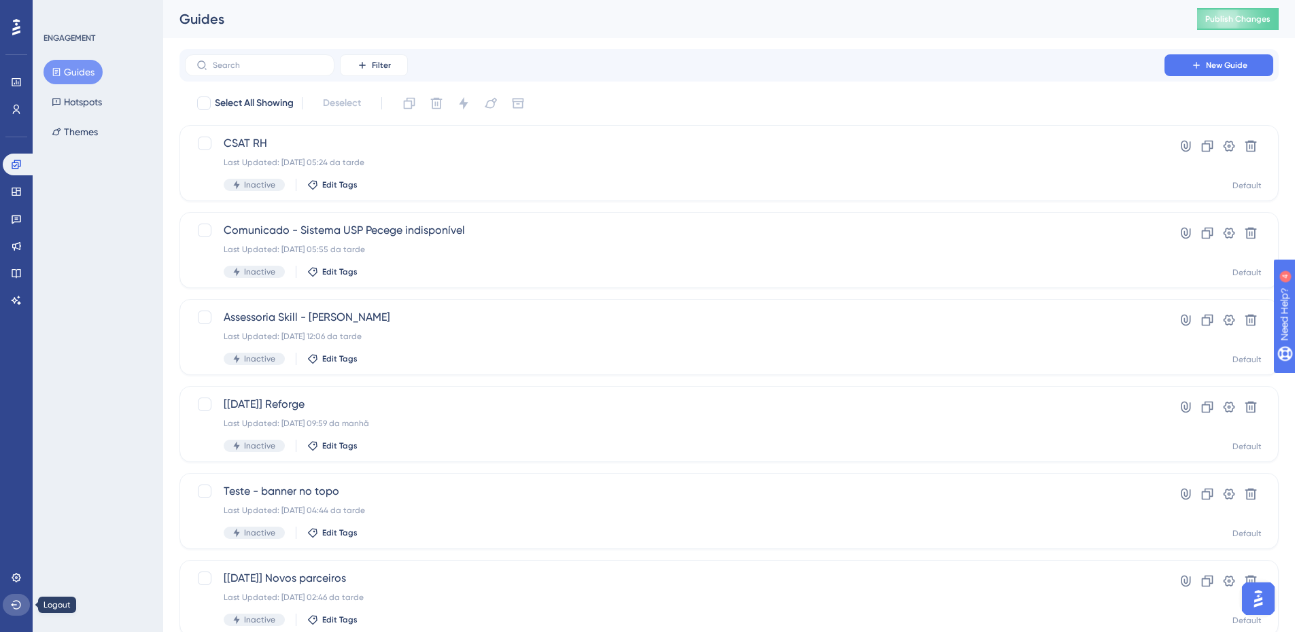
click at [17, 599] on button at bounding box center [16, 605] width 27 height 22
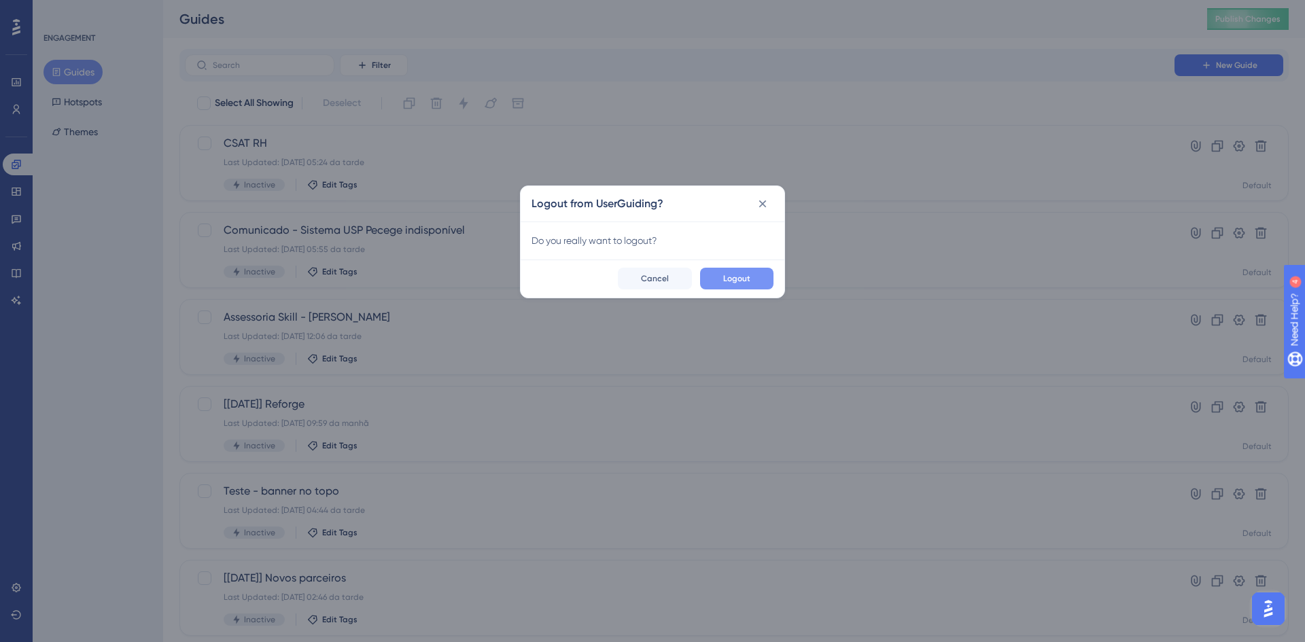
click at [740, 275] on span "Logout" at bounding box center [736, 278] width 27 height 11
